Goal: Transaction & Acquisition: Subscribe to service/newsletter

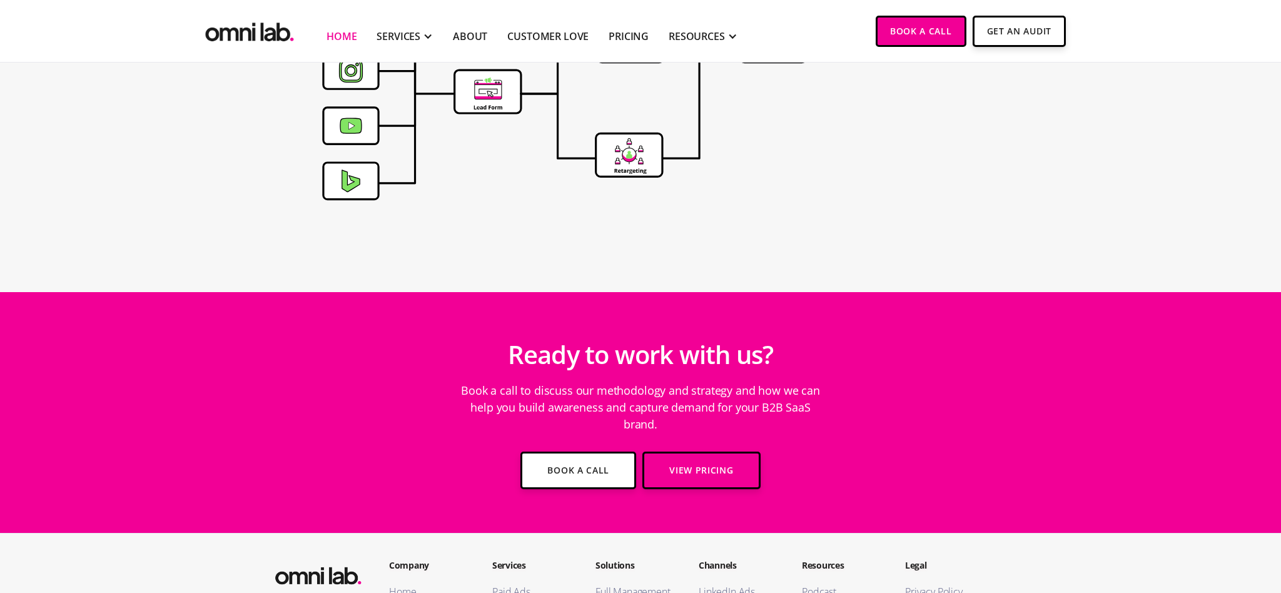
scroll to position [4449, 0]
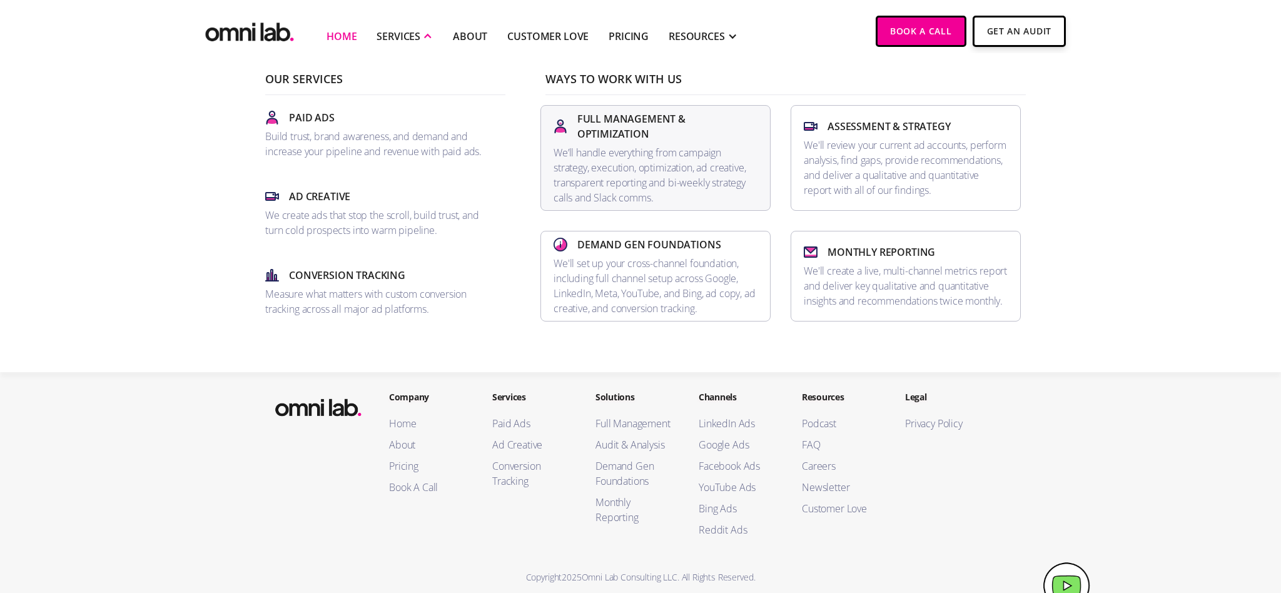
click at [598, 157] on p "We’ll handle everything from campaign strategy, execution, optimization, ad cre…" at bounding box center [655, 175] width 204 height 60
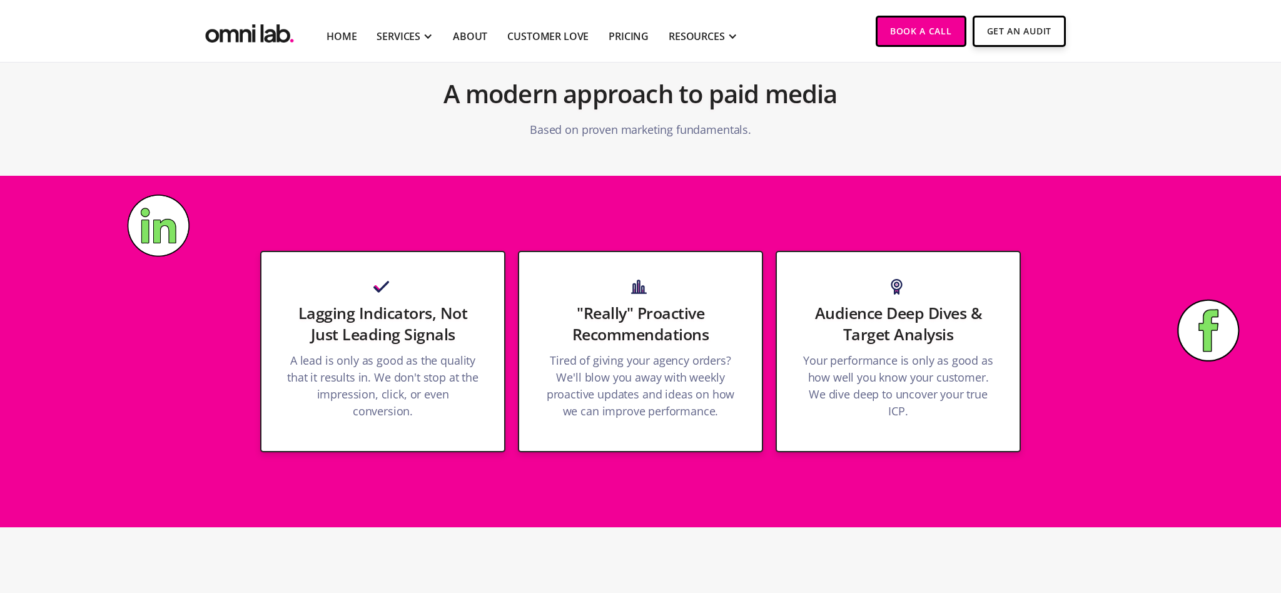
scroll to position [2396, 0]
